Goal: Check status: Check status

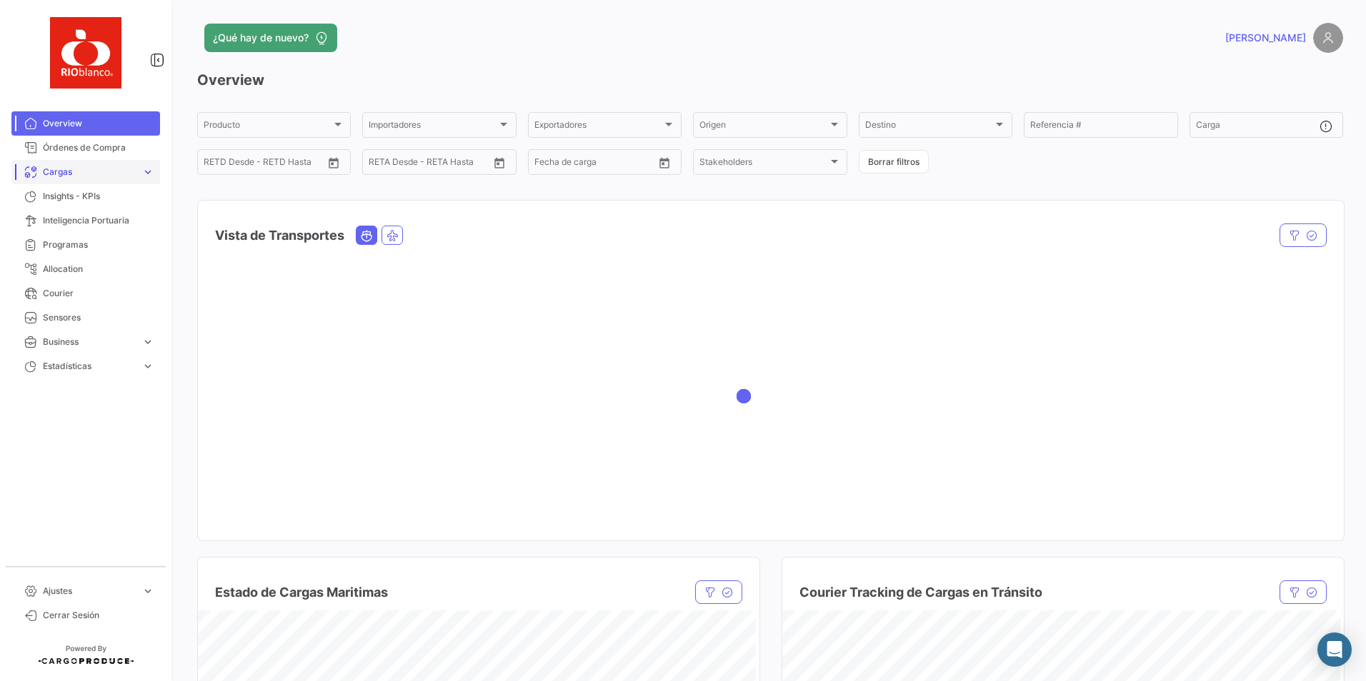
click at [68, 176] on span "Cargas" at bounding box center [89, 172] width 93 height 13
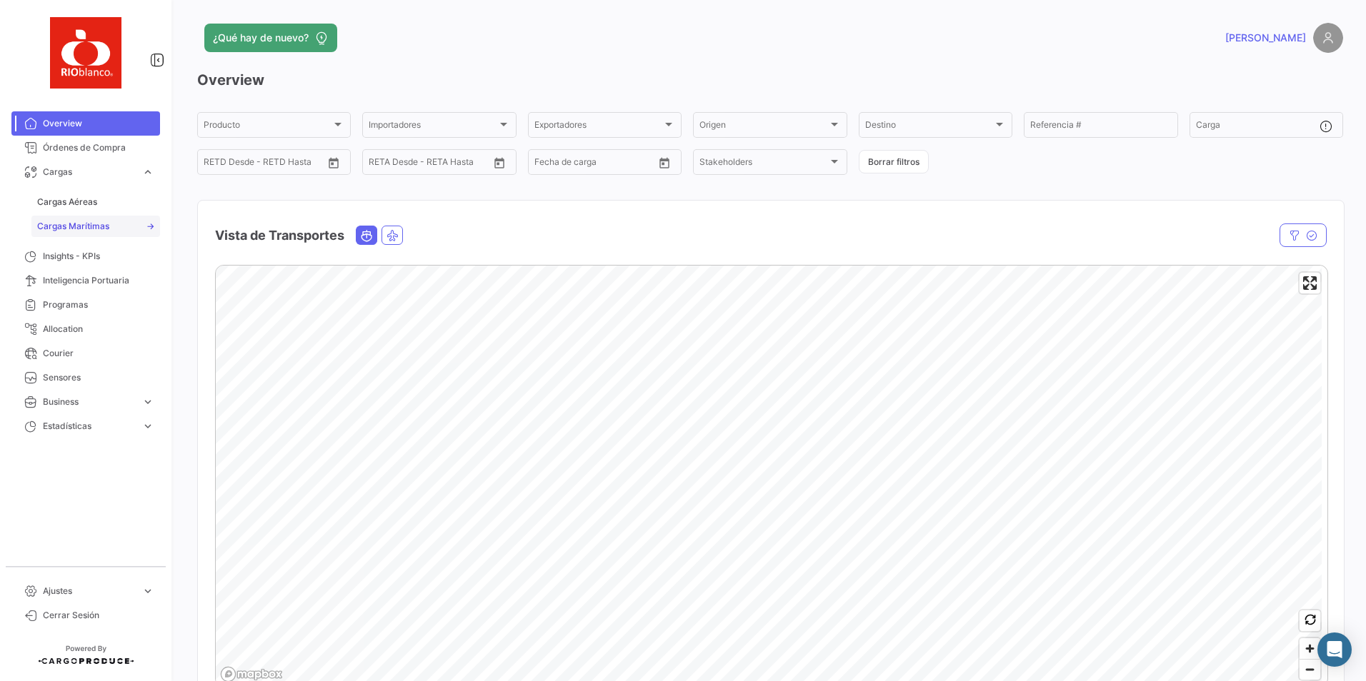
click at [81, 224] on span "Cargas Marítimas" at bounding box center [73, 226] width 72 height 13
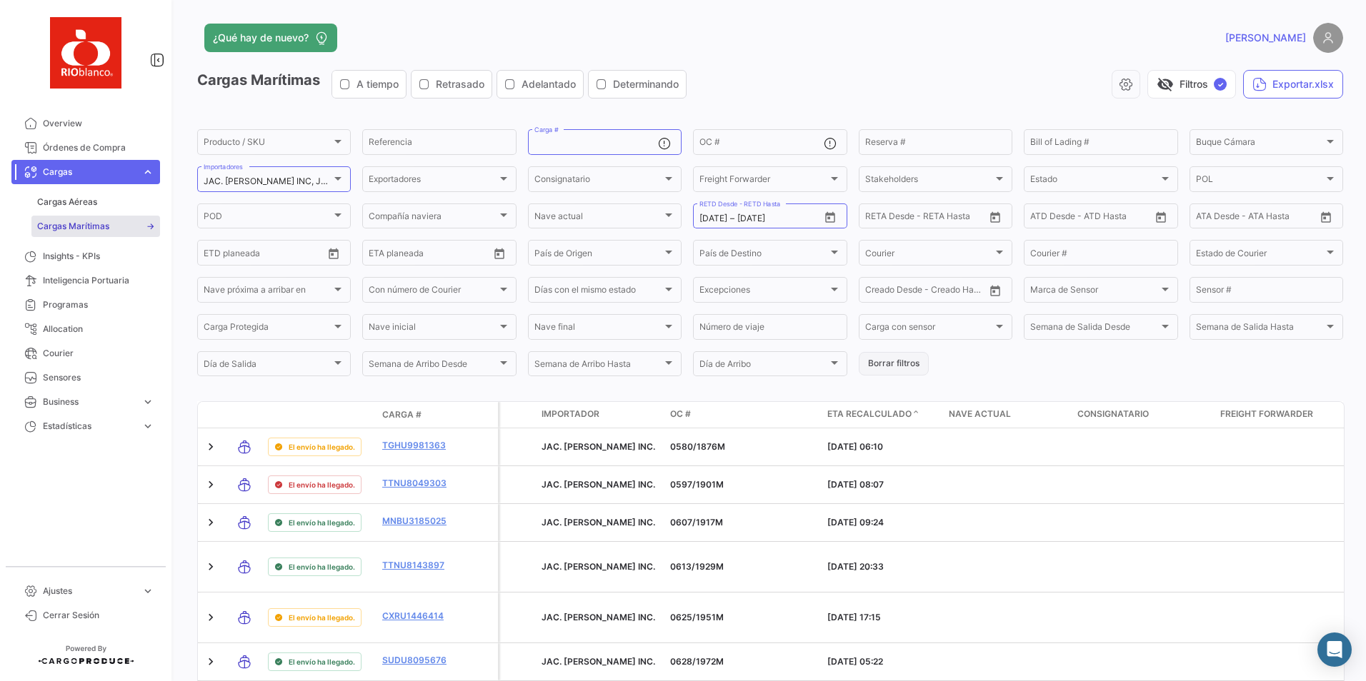
click at [896, 365] on button "Borrar filtros" at bounding box center [894, 364] width 70 height 24
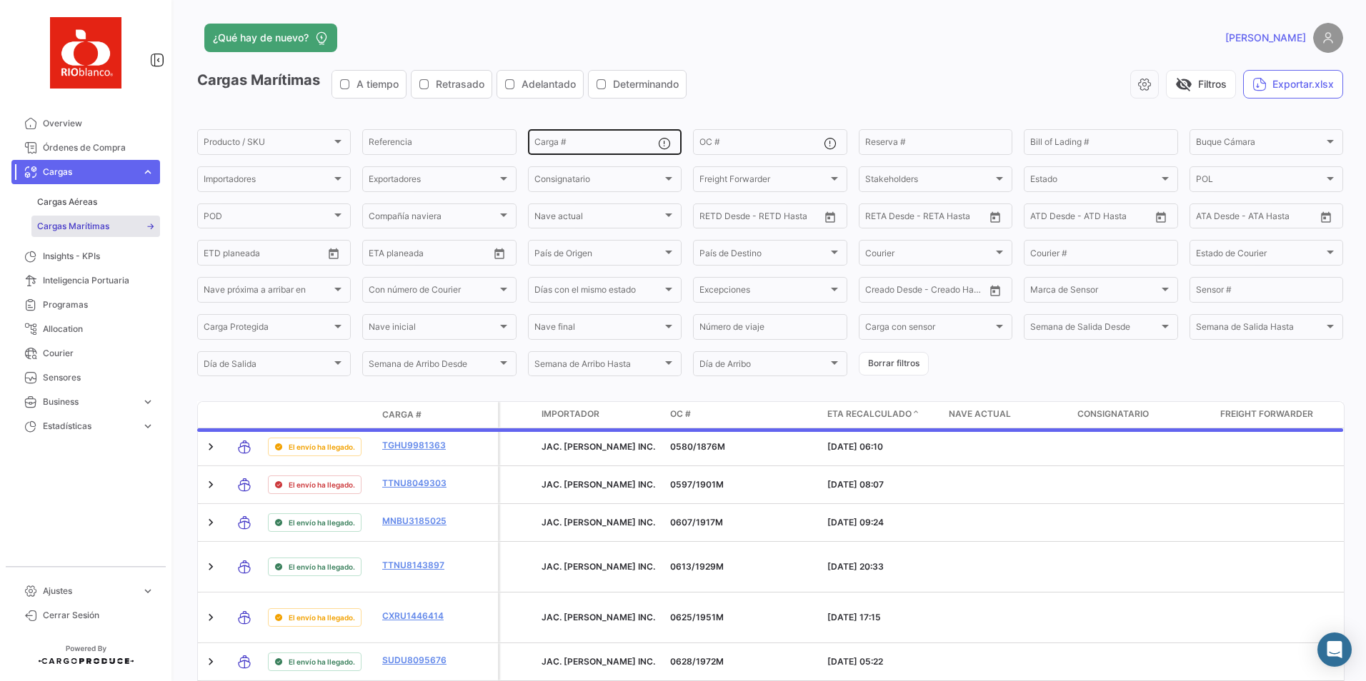
click at [596, 150] on div "Carga #" at bounding box center [596, 141] width 124 height 28
paste input "EMCU5364949"
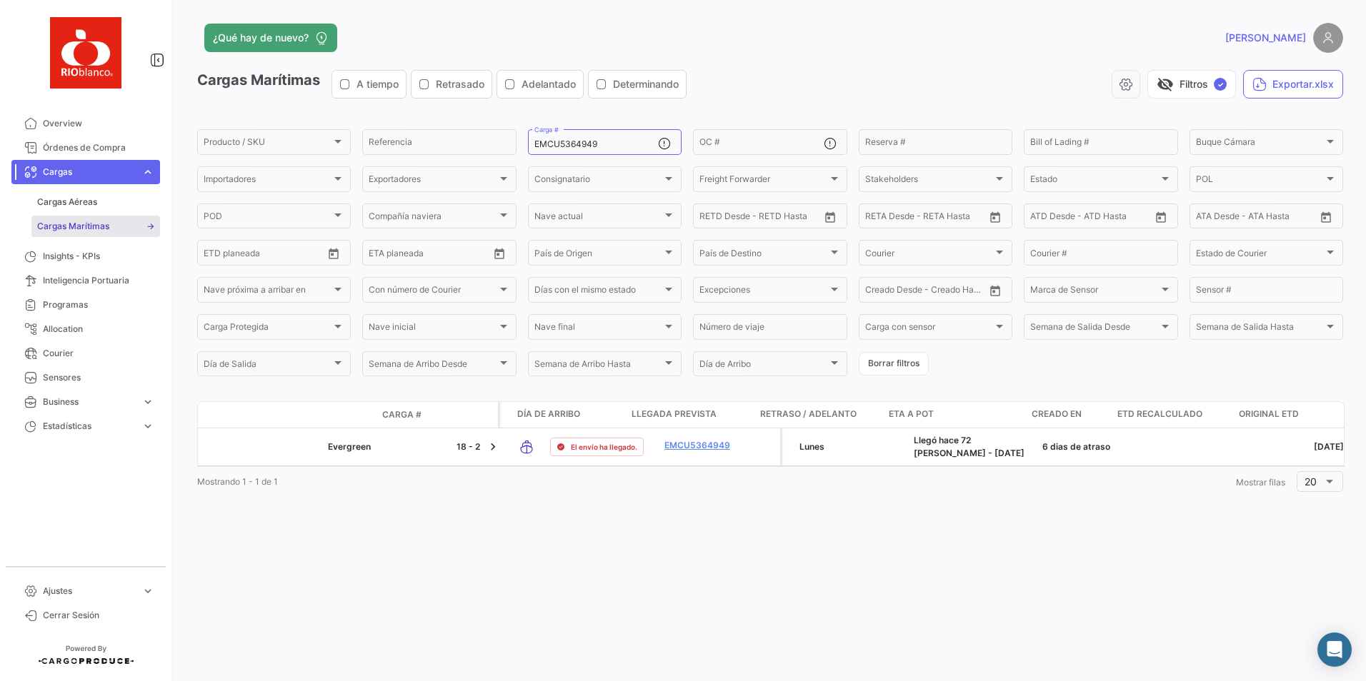
scroll to position [0, 1452]
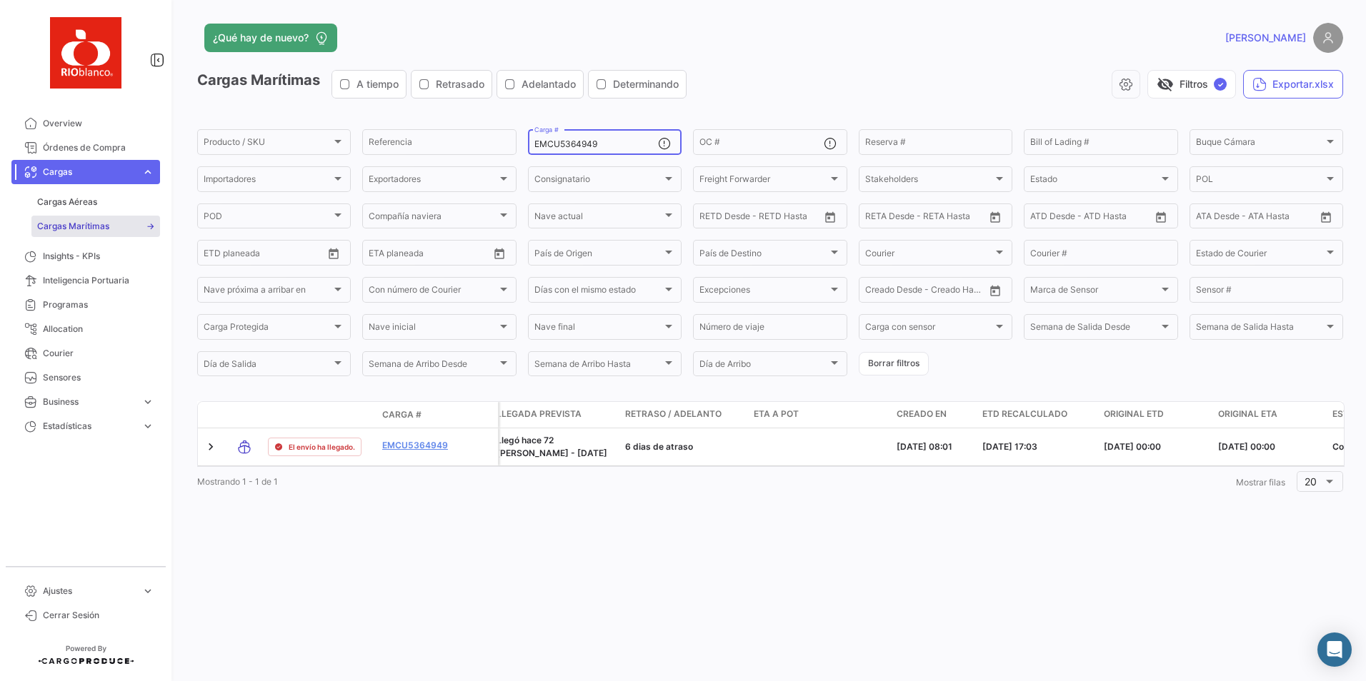
click at [613, 145] on input "EMCU5364949" at bounding box center [596, 144] width 124 height 10
paste input "OTPU6097970"
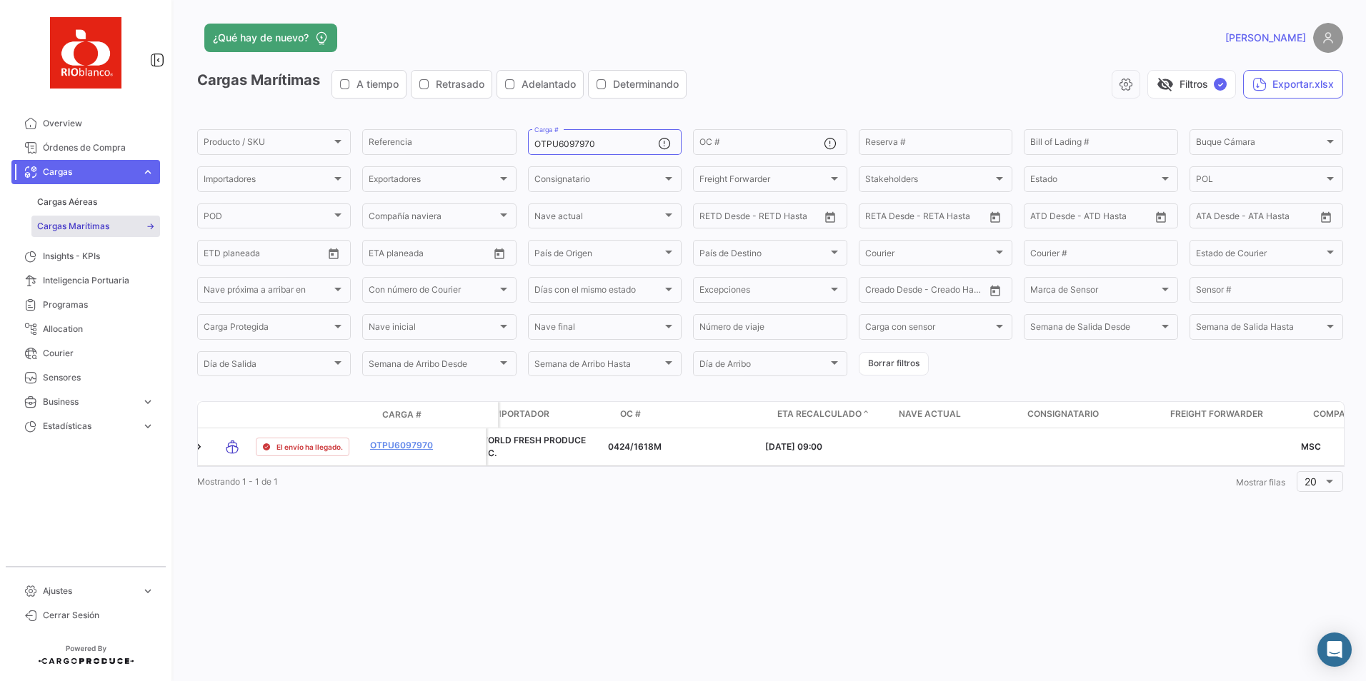
scroll to position [0, 0]
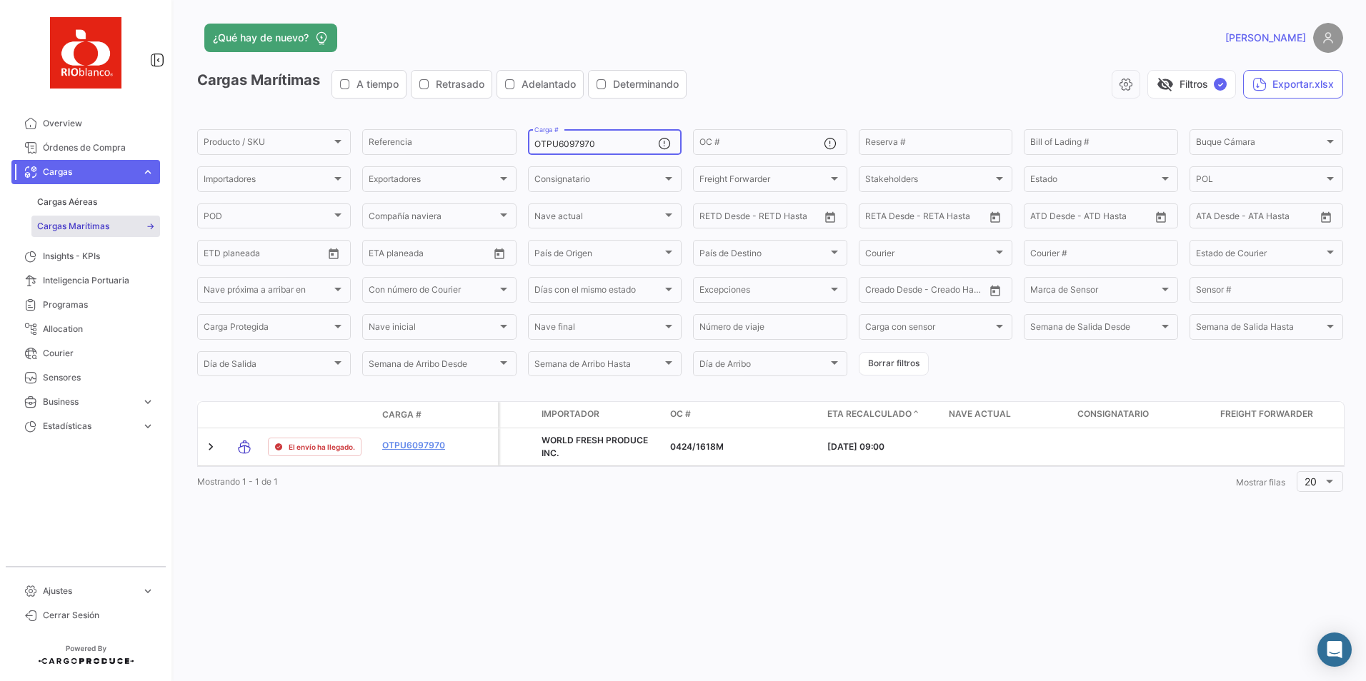
click at [615, 136] on div "OTPU6097970 Carga #" at bounding box center [596, 141] width 124 height 28
click at [613, 144] on input "OTPU6097970" at bounding box center [596, 144] width 124 height 10
click at [612, 144] on input "OTPU6097970" at bounding box center [596, 144] width 124 height 10
paste input "MNBU4577252"
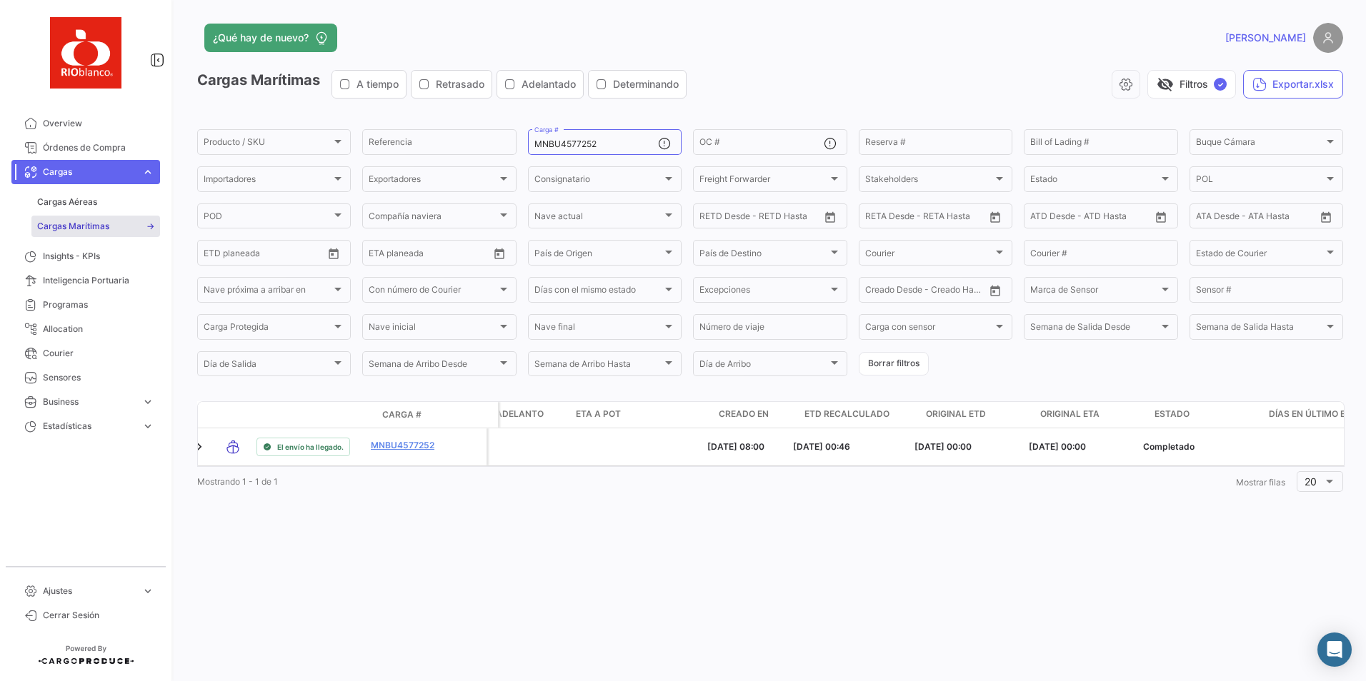
scroll to position [0, 1619]
click at [579, 142] on input "MNBU4577252" at bounding box center [596, 144] width 124 height 10
paste input "OTPU6029569"
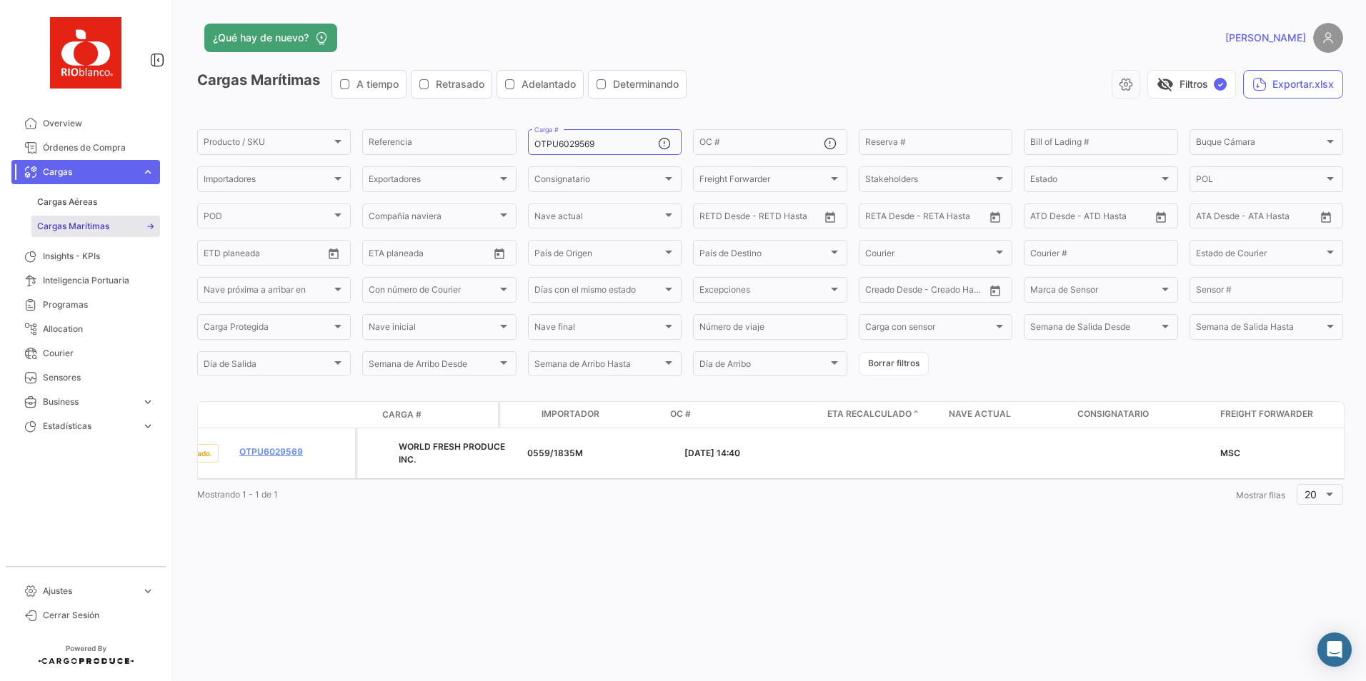
scroll to position [0, 0]
click at [591, 140] on input "OTPU6029569" at bounding box center [596, 144] width 124 height 10
paste input "MNBU4577252"
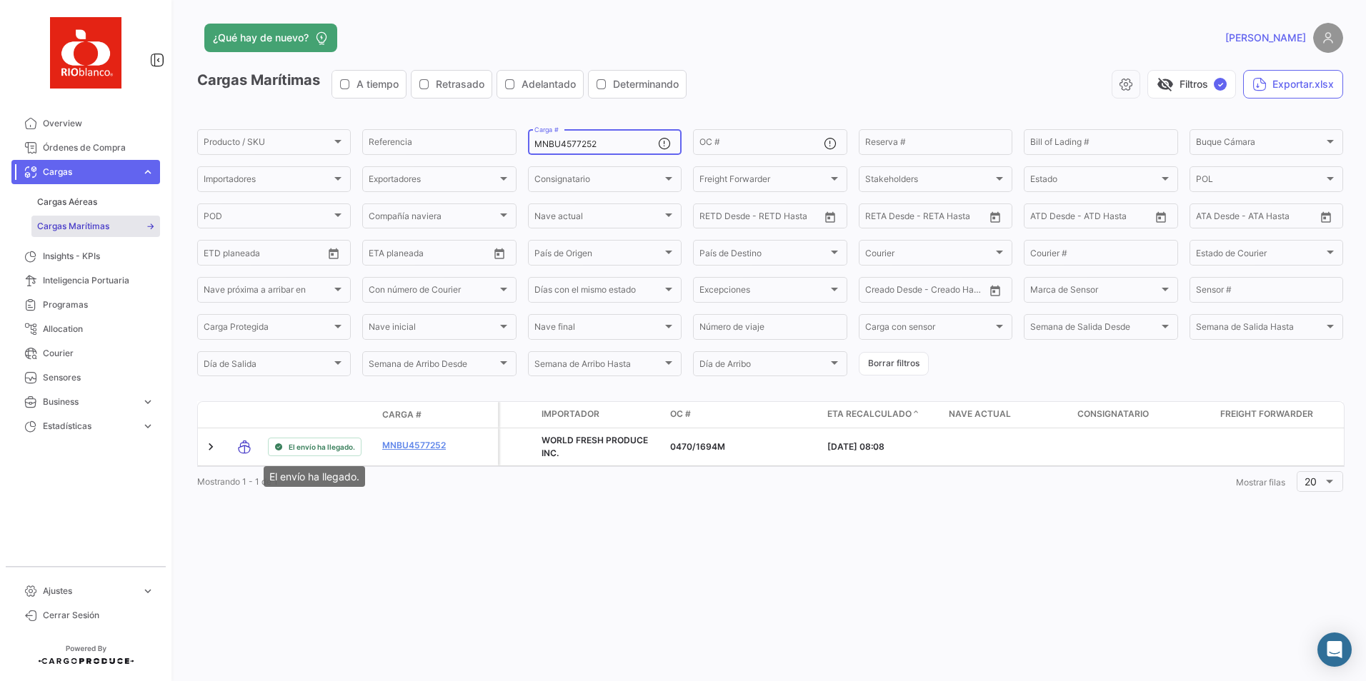
click at [342, 474] on div "El envío ha llegado." at bounding box center [314, 476] width 101 height 21
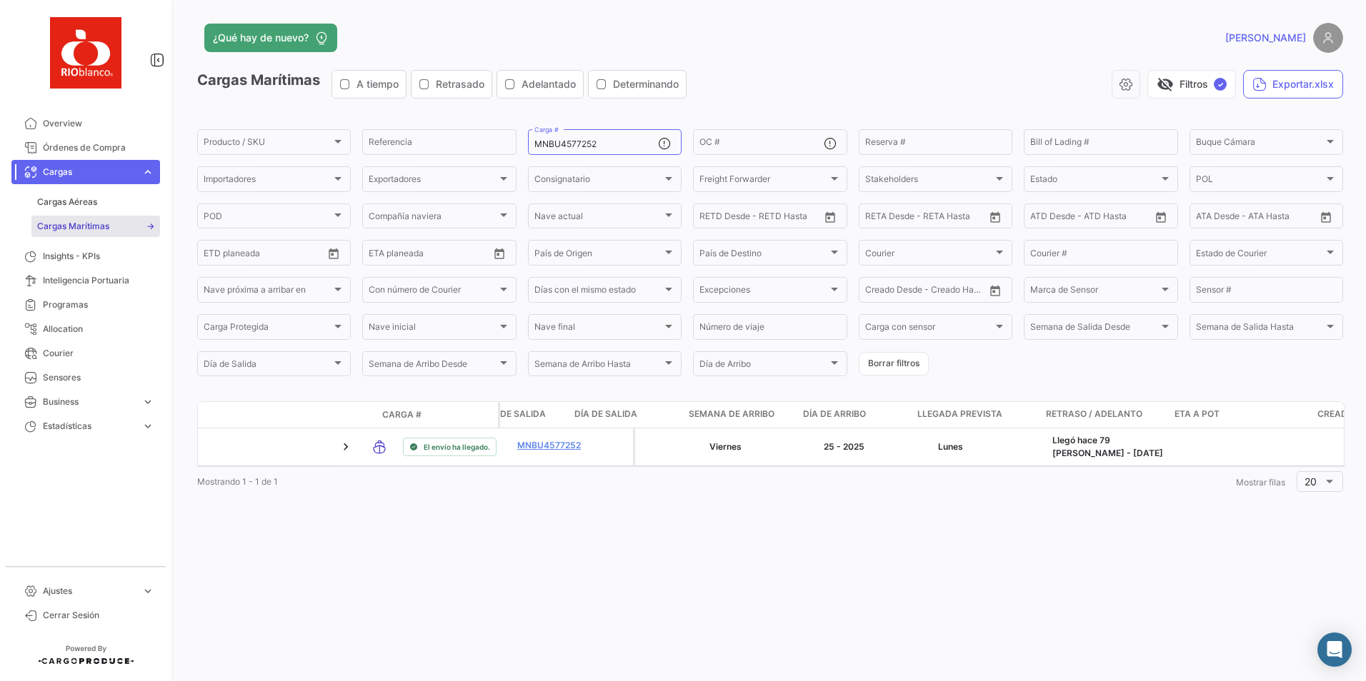
scroll to position [0, 1294]
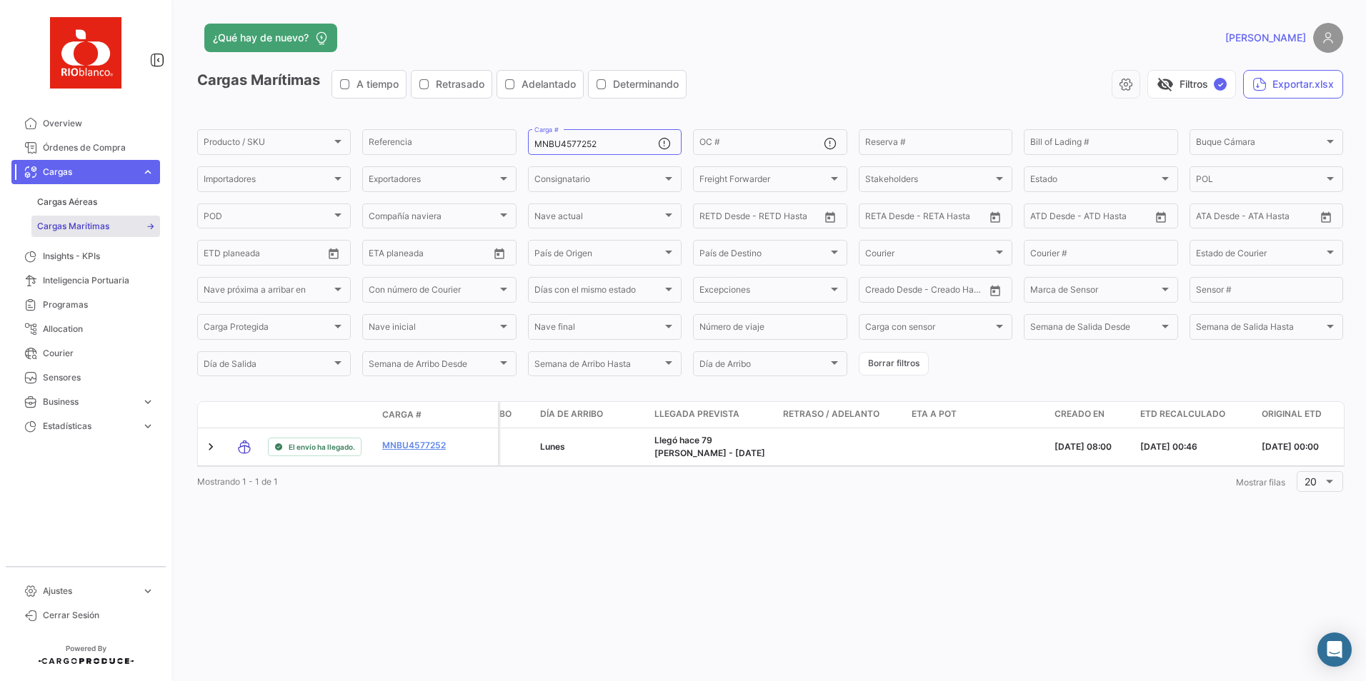
drag, startPoint x: 871, startPoint y: 521, endPoint x: 808, endPoint y: 494, distance: 68.8
click at [866, 521] on div "¿Qué hay de nuevo? [PERSON_NAME] Marítimas A tiempo Retrasado Adelantado Determ…" at bounding box center [769, 340] width 1191 height 681
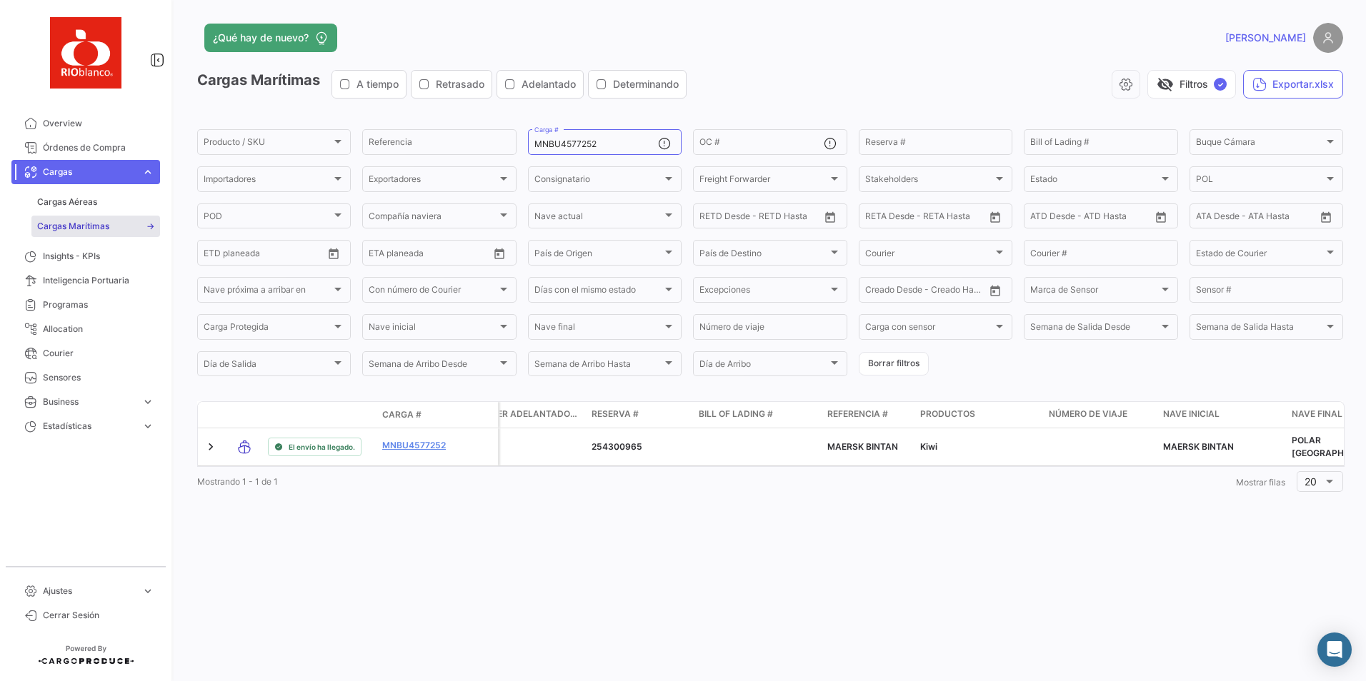
scroll to position [0, 2855]
click at [586, 144] on input "MNBU4577252" at bounding box center [596, 144] width 124 height 10
paste input "EMCU5364949"
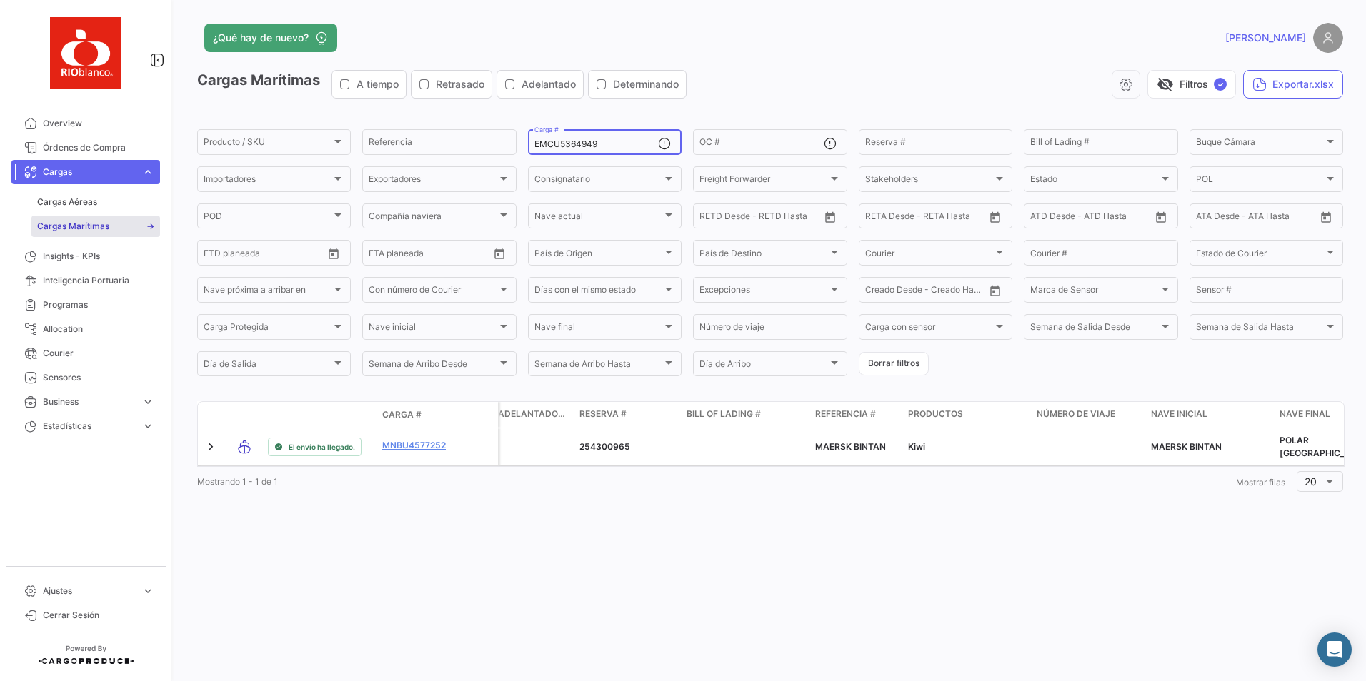
type input "EMCU5364949"
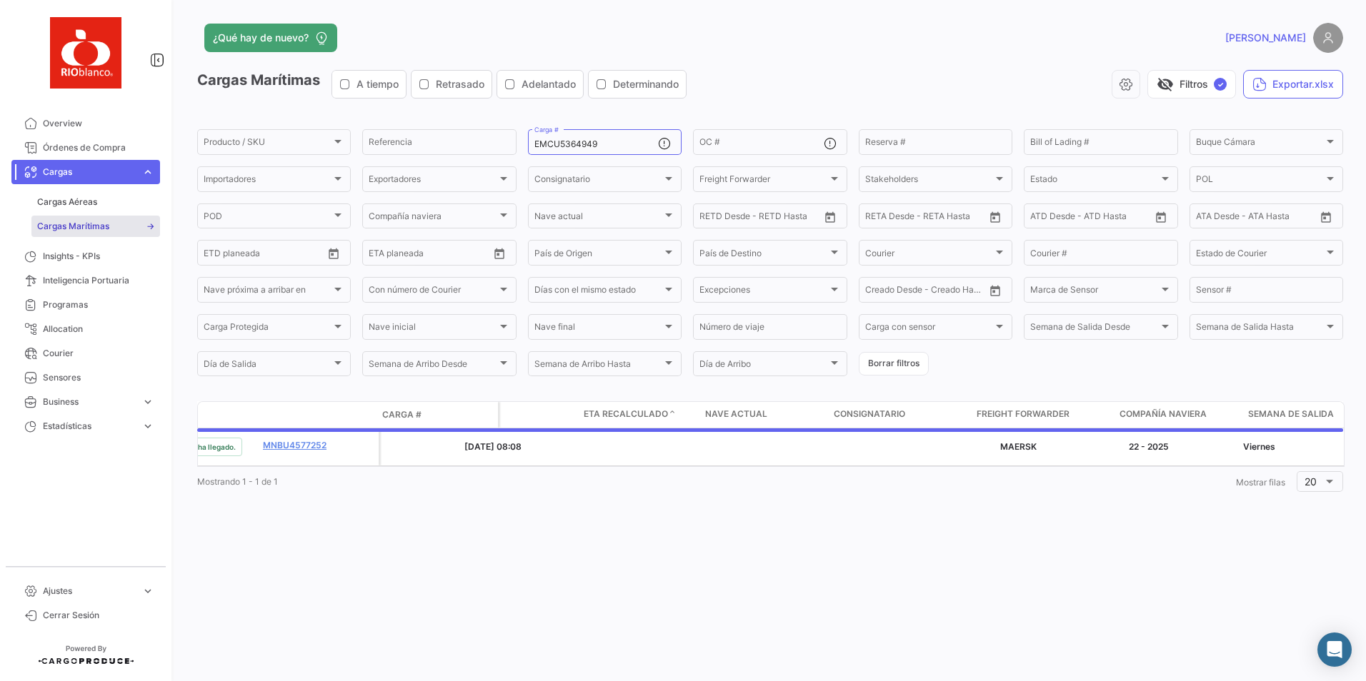
scroll to position [0, 0]
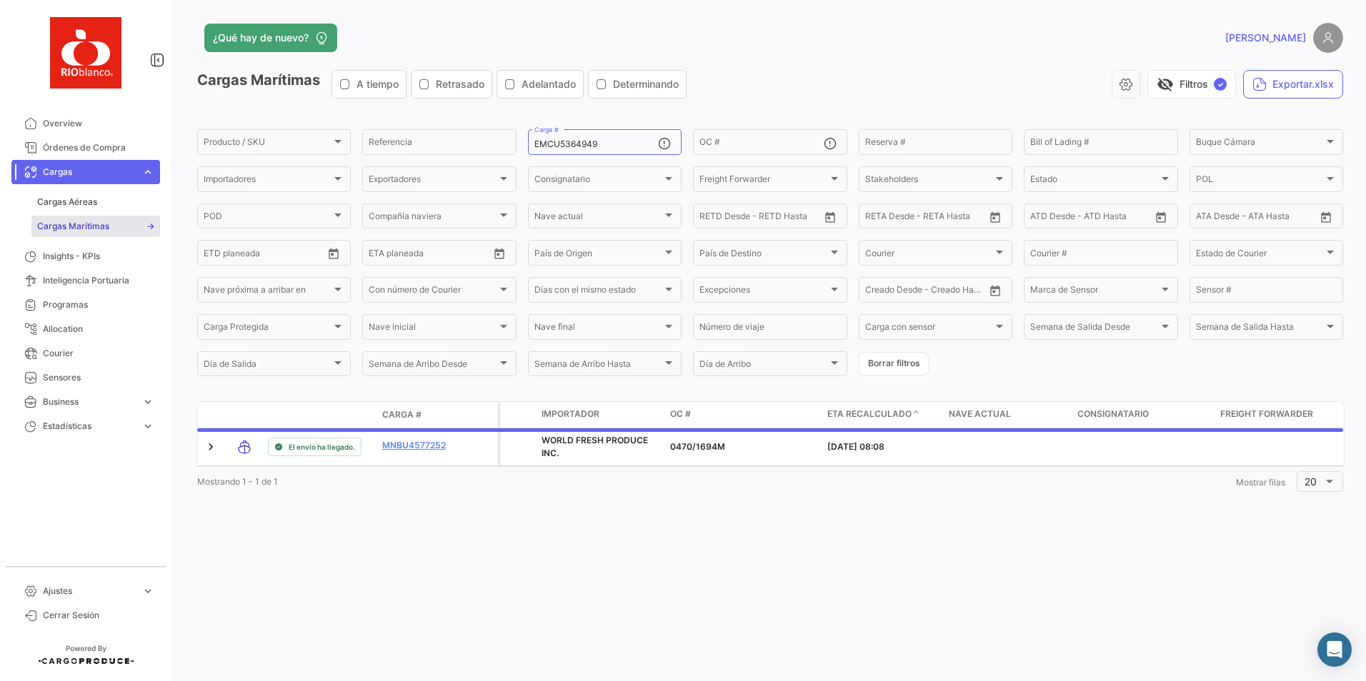
click at [435, 536] on div "¿Qué hay de nuevo? [PERSON_NAME] Marítimas A tiempo Retrasado Adelantado Determ…" at bounding box center [769, 340] width 1191 height 681
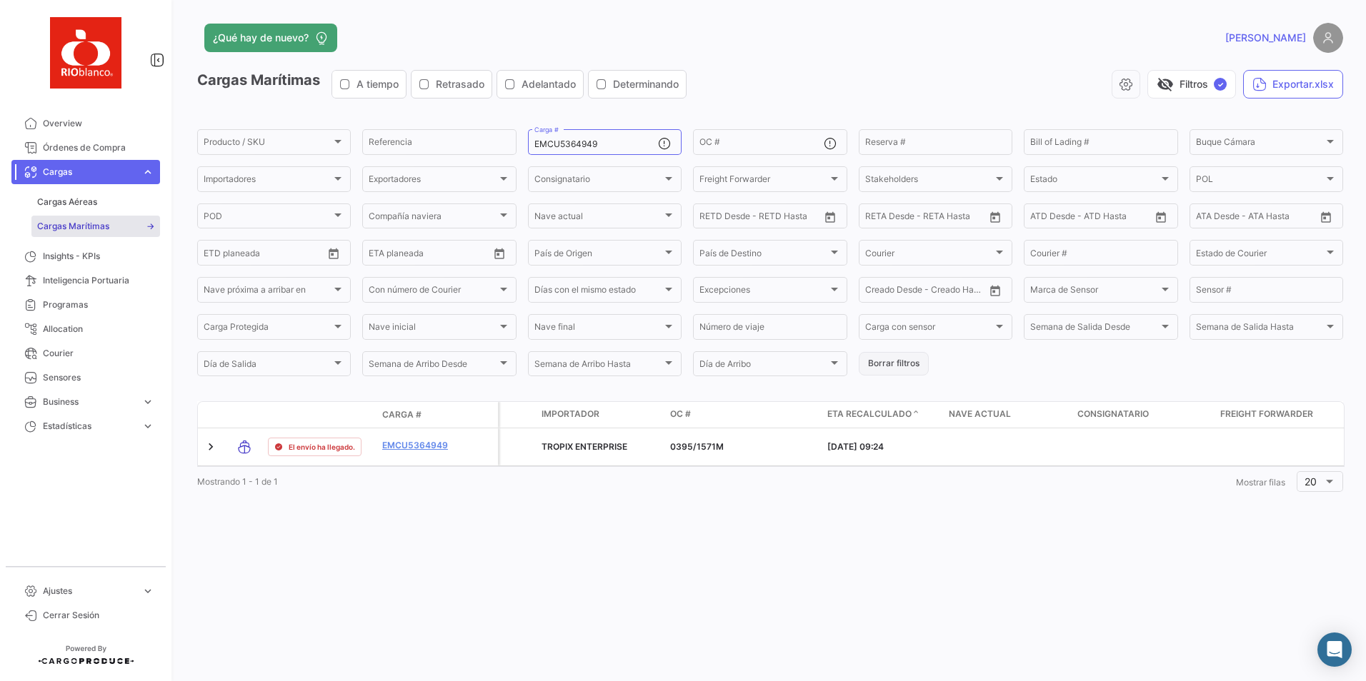
click at [902, 358] on button "Borrar filtros" at bounding box center [894, 364] width 70 height 24
